Goal: Transaction & Acquisition: Purchase product/service

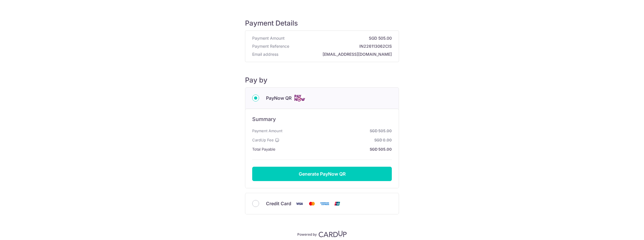
click at [254, 200] on input "Credit Card" at bounding box center [255, 203] width 7 height 7
radio input "true"
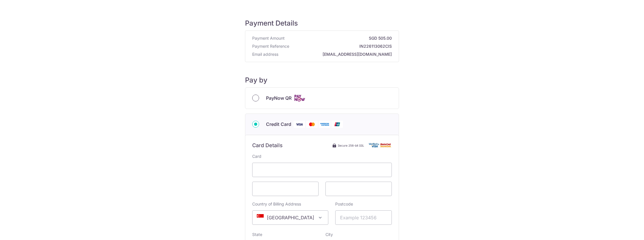
click at [256, 97] on input "PayNow QR" at bounding box center [255, 98] width 7 height 7
radio input "true"
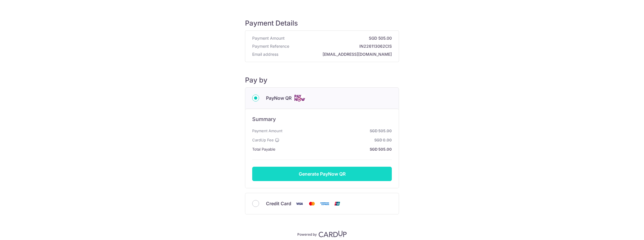
click at [306, 170] on button "Generate PayNow QR" at bounding box center [322, 174] width 140 height 14
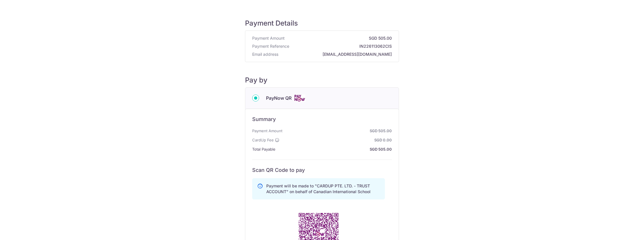
scroll to position [115, 0]
